Goal: Information Seeking & Learning: Find specific fact

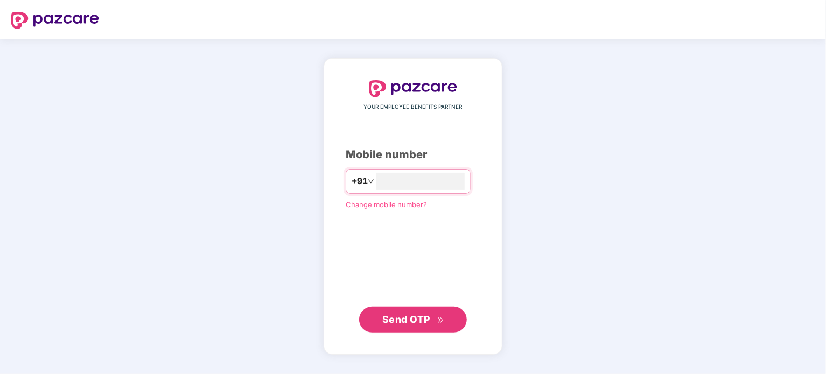
type input "**********"
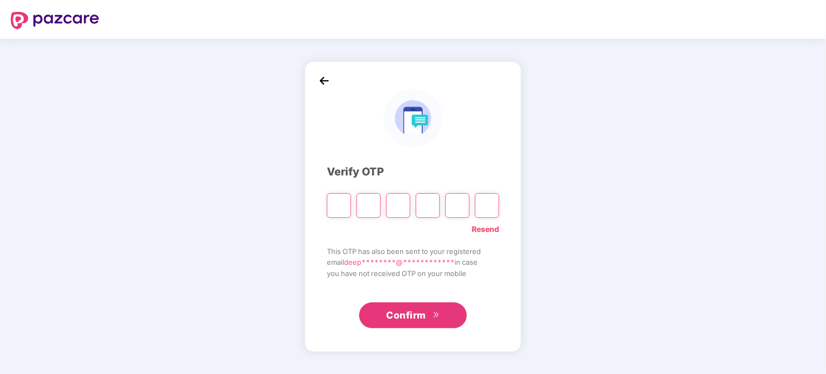
type input "*"
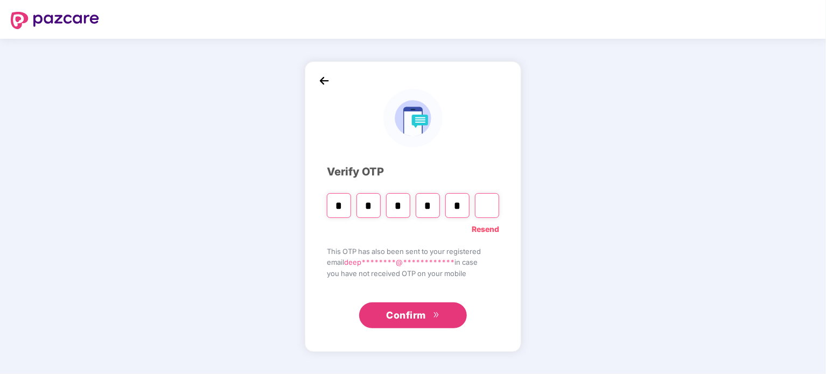
type input "*"
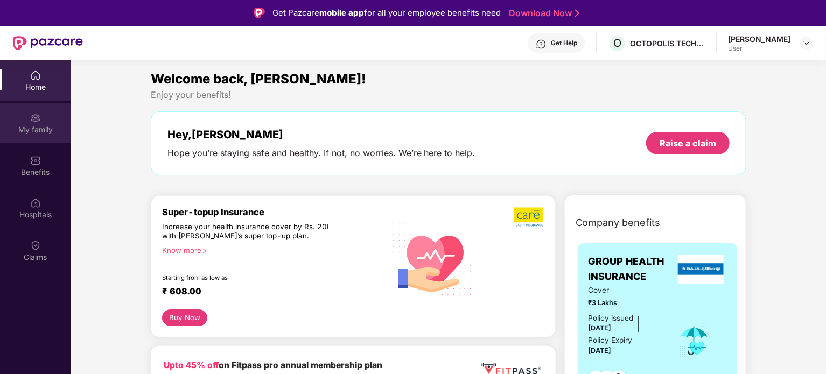
click at [44, 126] on div "My family" at bounding box center [35, 129] width 71 height 11
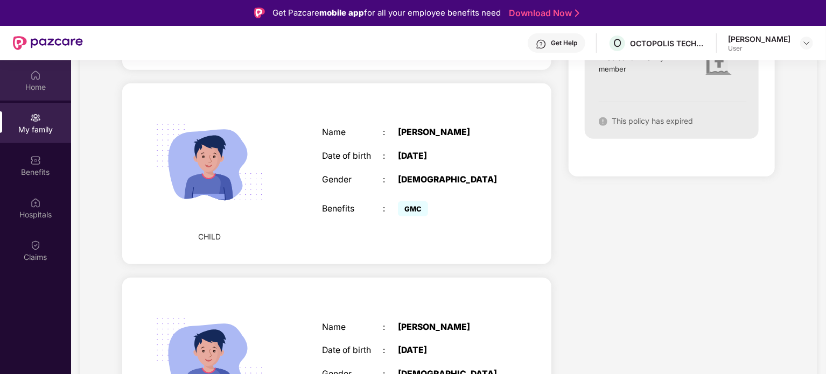
click at [33, 86] on div "Home" at bounding box center [35, 87] width 71 height 11
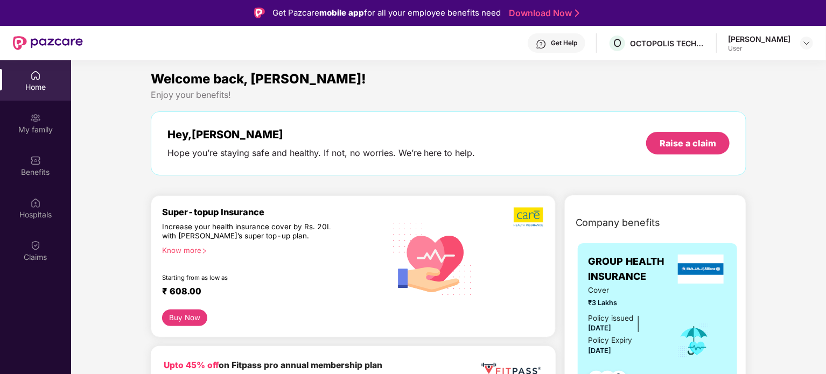
drag, startPoint x: 823, startPoint y: 107, endPoint x: 826, endPoint y: 153, distance: 46.4
click at [825, 153] on html "Get Pazcare mobile app for all your employee benefits need Download Now Get Hel…" at bounding box center [413, 187] width 826 height 374
drag, startPoint x: 825, startPoint y: 107, endPoint x: 826, endPoint y: 144, distance: 37.2
click at [825, 144] on html "Get Pazcare mobile app for all your employee benefits need Download Now Get Hel…" at bounding box center [413, 187] width 826 height 374
click at [33, 205] on img at bounding box center [35, 203] width 11 height 11
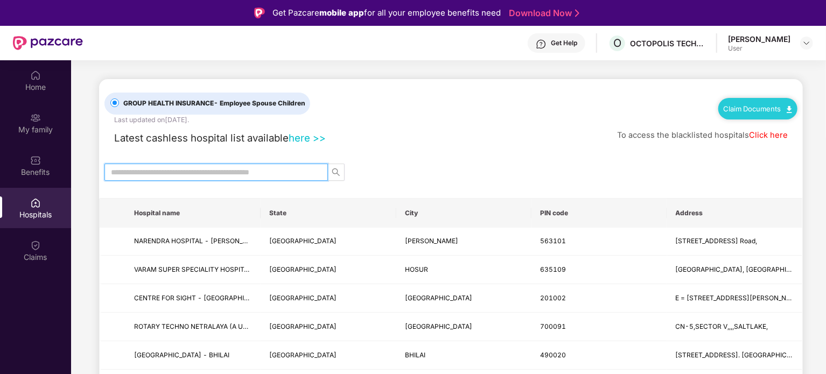
click at [158, 167] on input "text" at bounding box center [212, 172] width 202 height 12
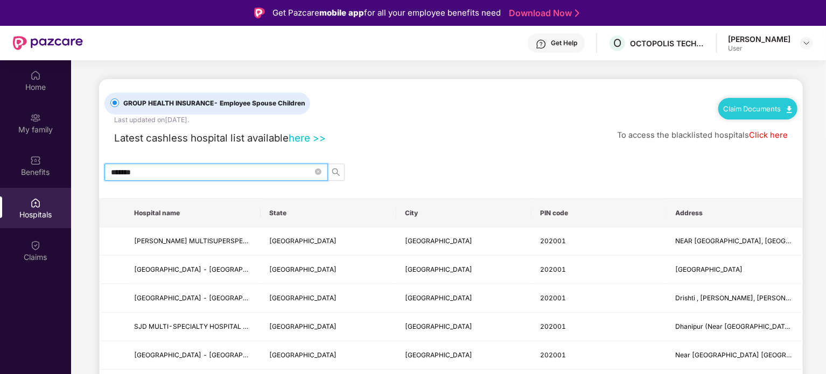
type input "*******"
drag, startPoint x: 821, startPoint y: 161, endPoint x: 824, endPoint y: 176, distance: 14.9
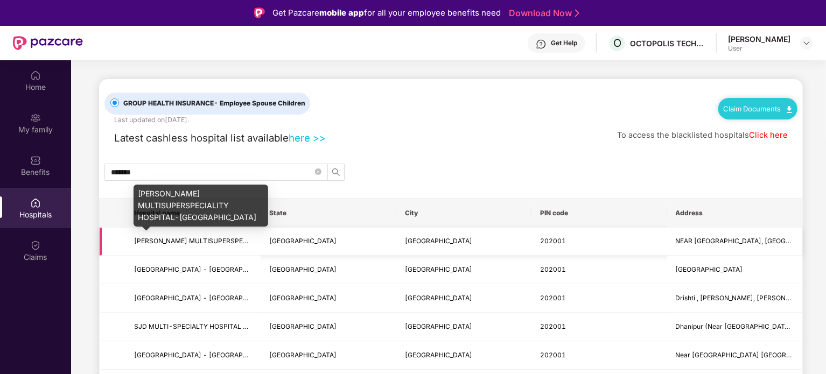
click at [216, 241] on span "MITHRAJ MULTISUPERSPECIALITY HOSPITAL-ALIGARH" at bounding box center [253, 241] width 238 height 8
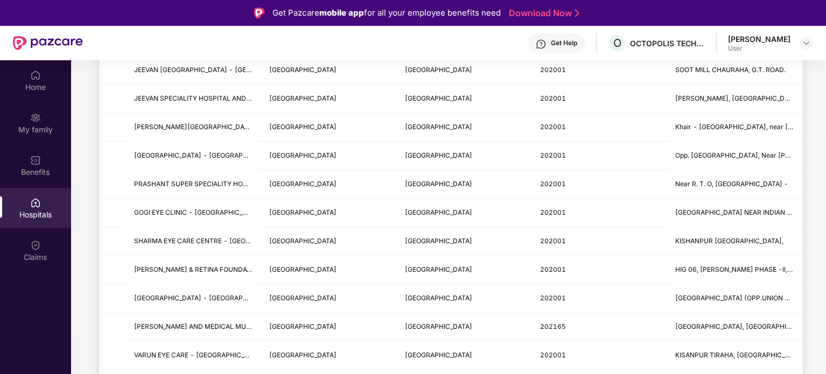
scroll to position [60, 0]
